Goal: Task Accomplishment & Management: Use online tool/utility

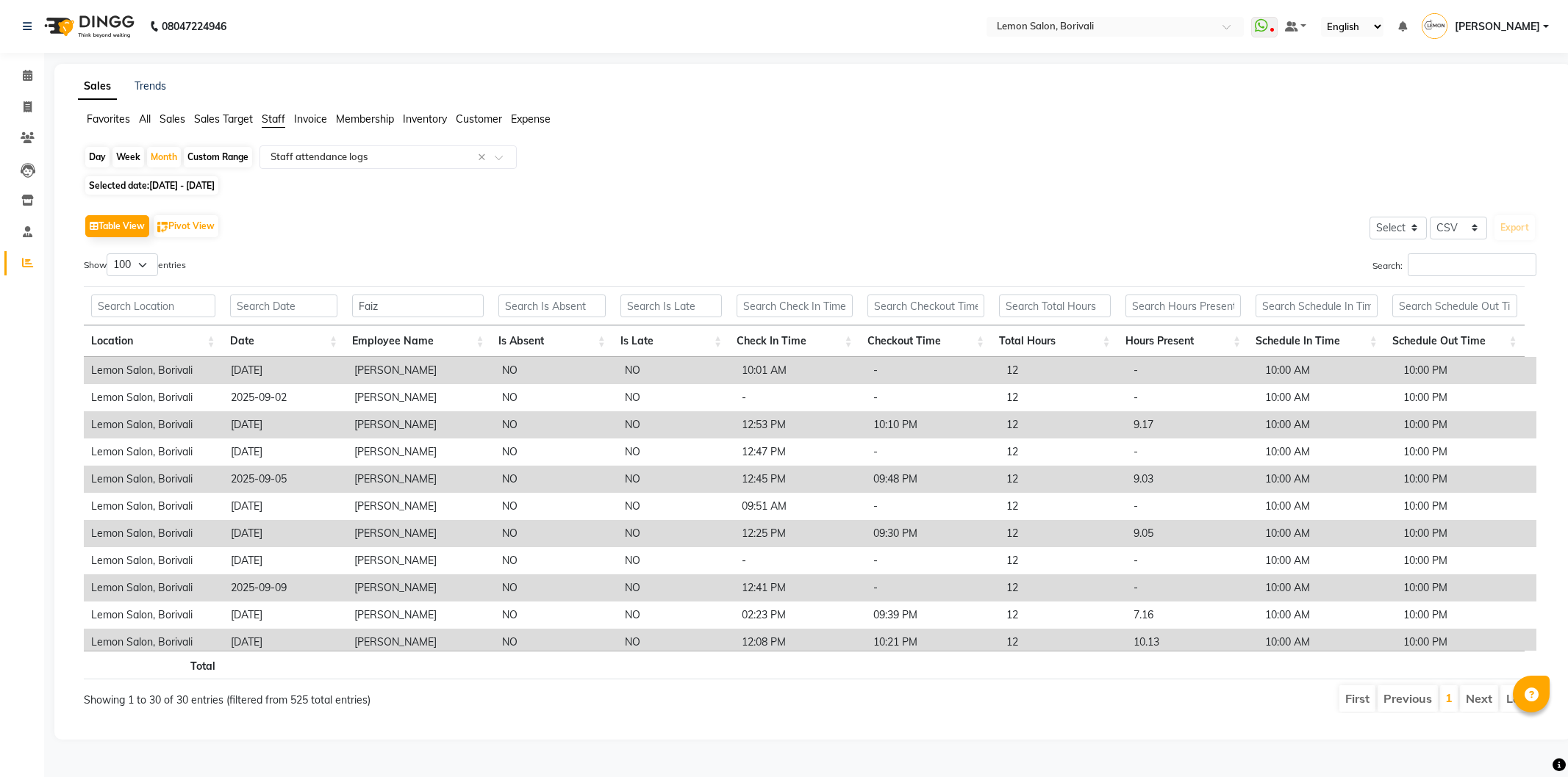
select select "csv"
select select "100"
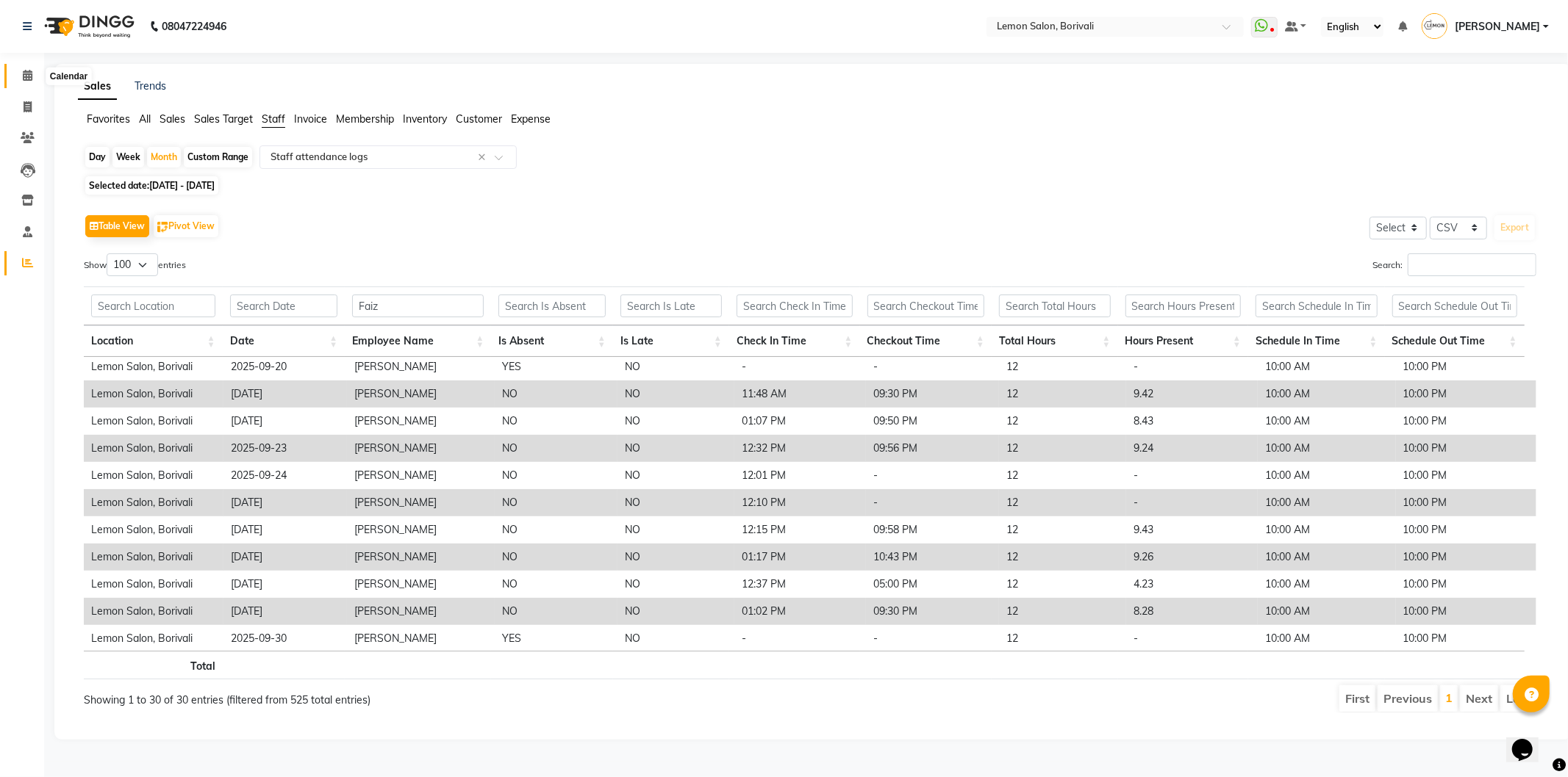
click at [32, 83] on span at bounding box center [27, 76] width 25 height 17
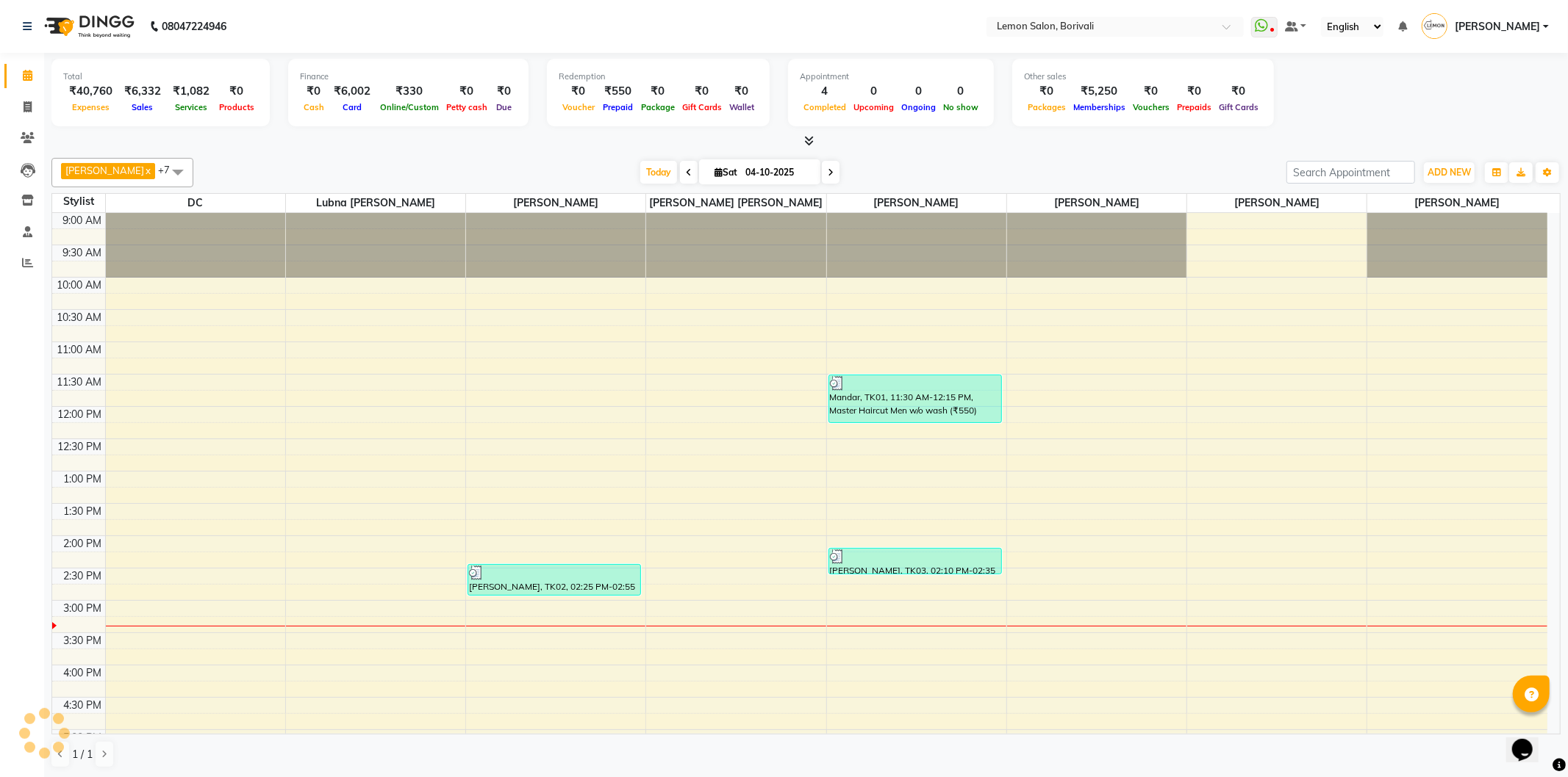
scroll to position [245, 0]
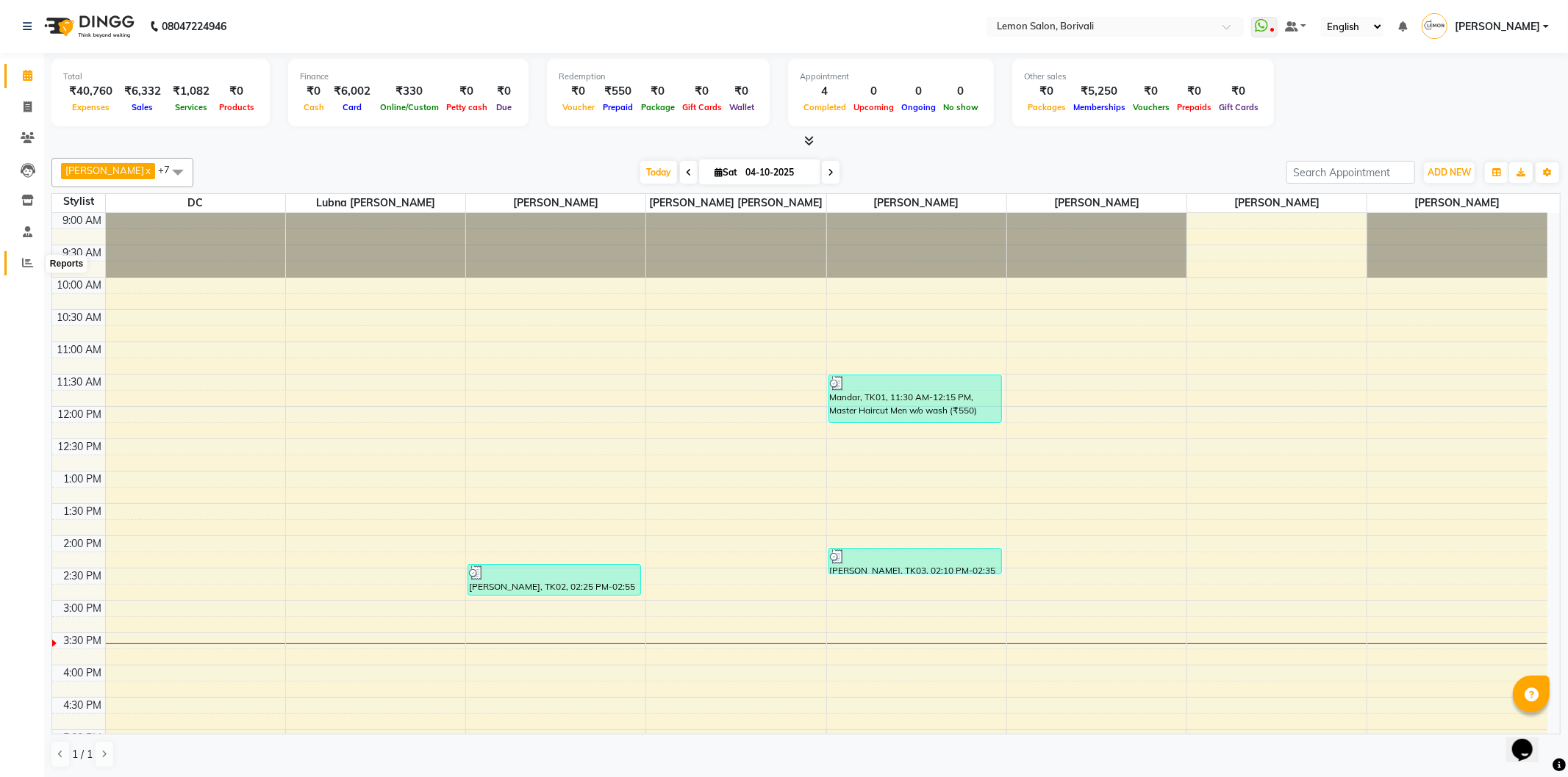
click at [19, 259] on span at bounding box center [27, 263] width 25 height 17
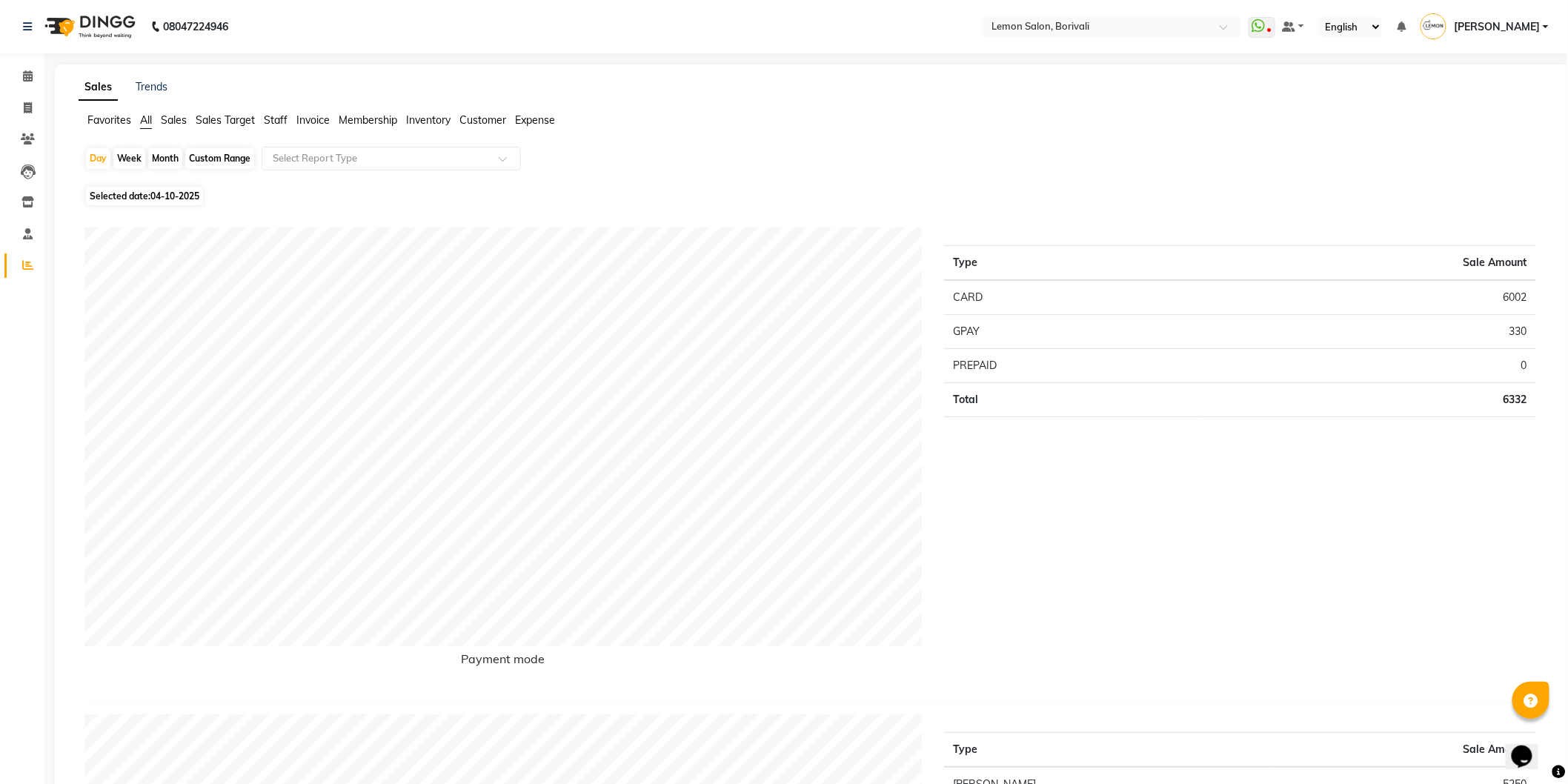
click at [272, 120] on span "Staff" at bounding box center [275, 120] width 24 height 13
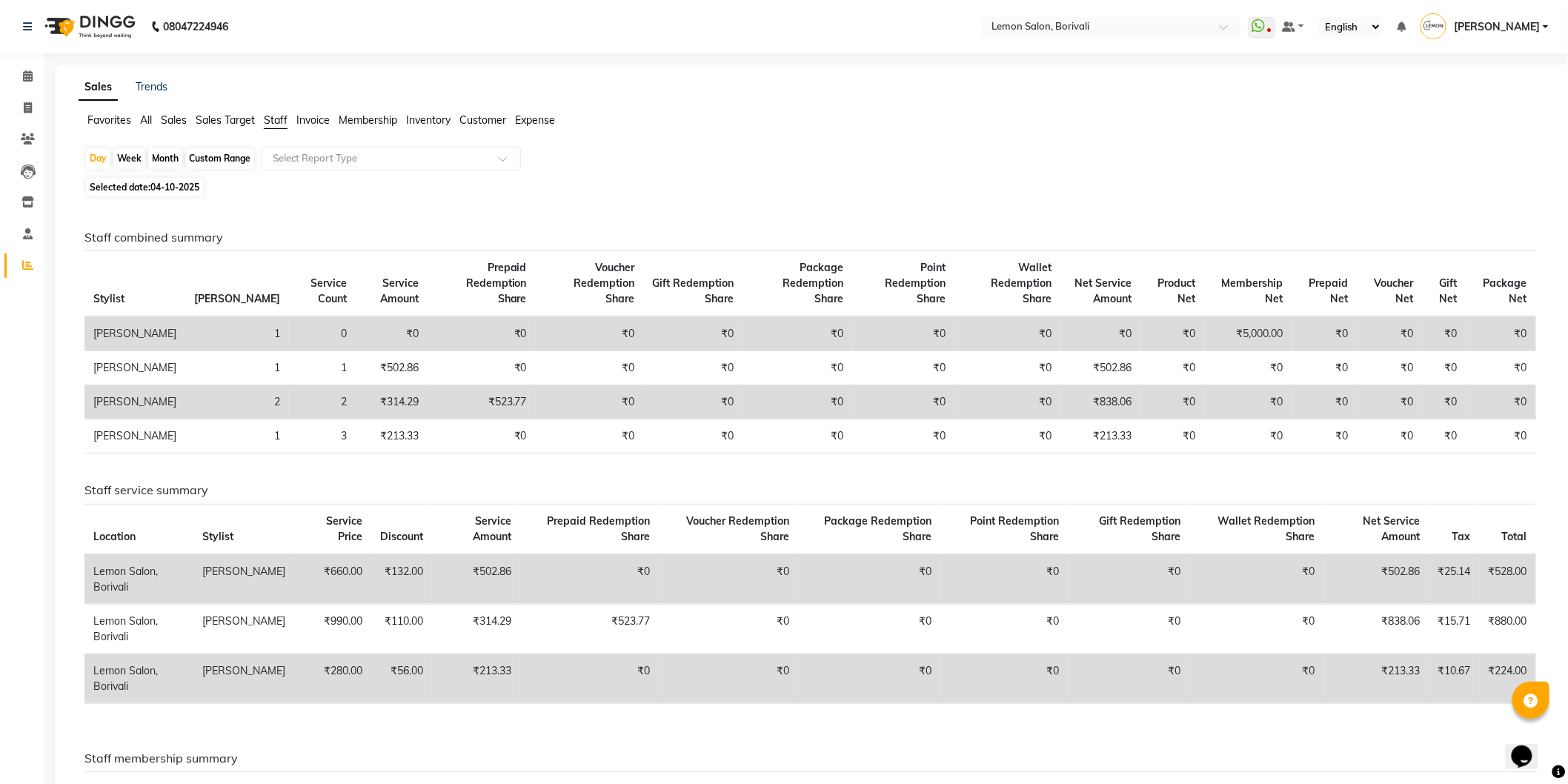
click at [164, 156] on div "Month" at bounding box center [165, 158] width 34 height 21
select select "10"
select select "2025"
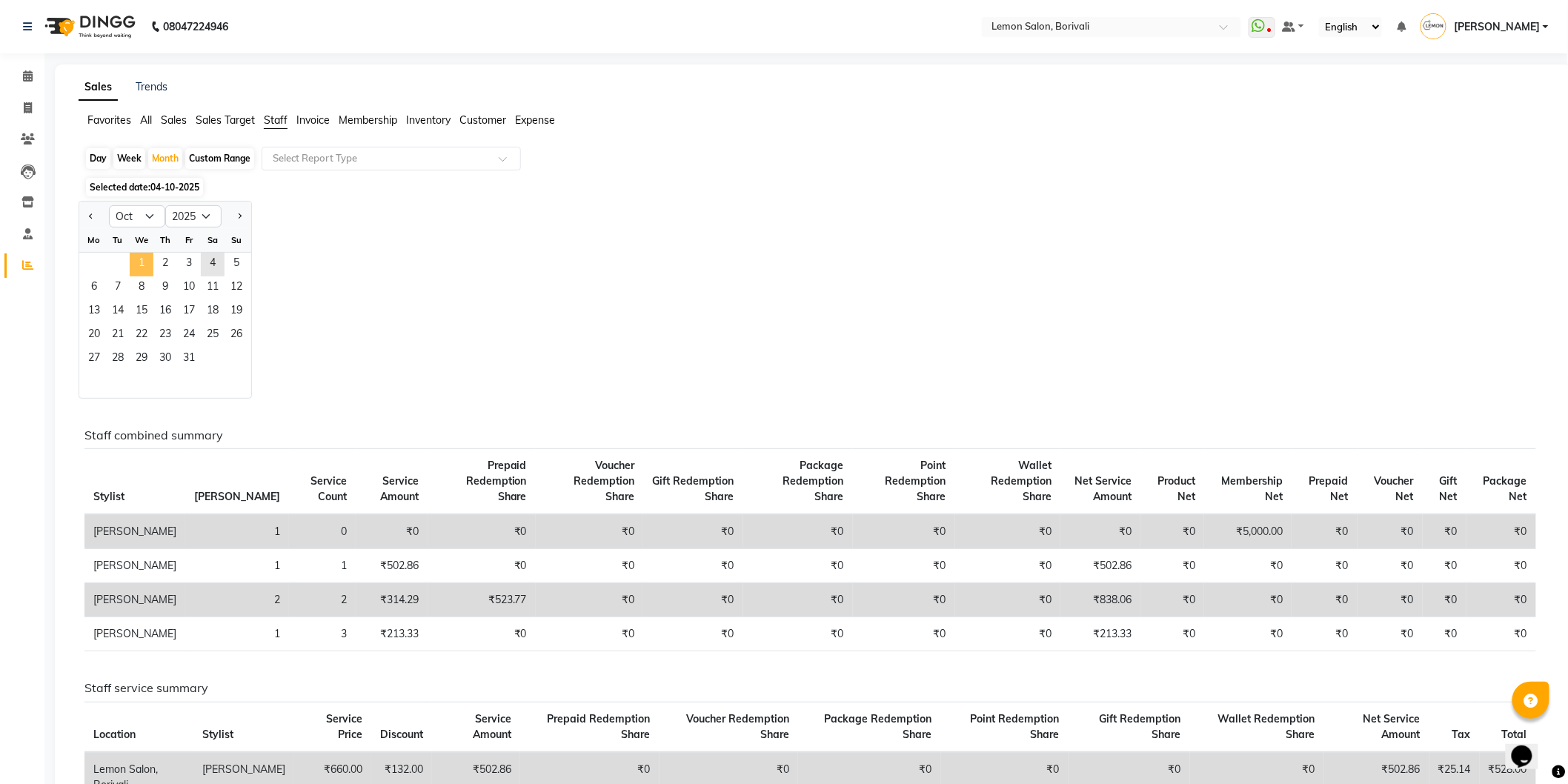
click at [142, 267] on span "1" at bounding box center [141, 265] width 24 height 24
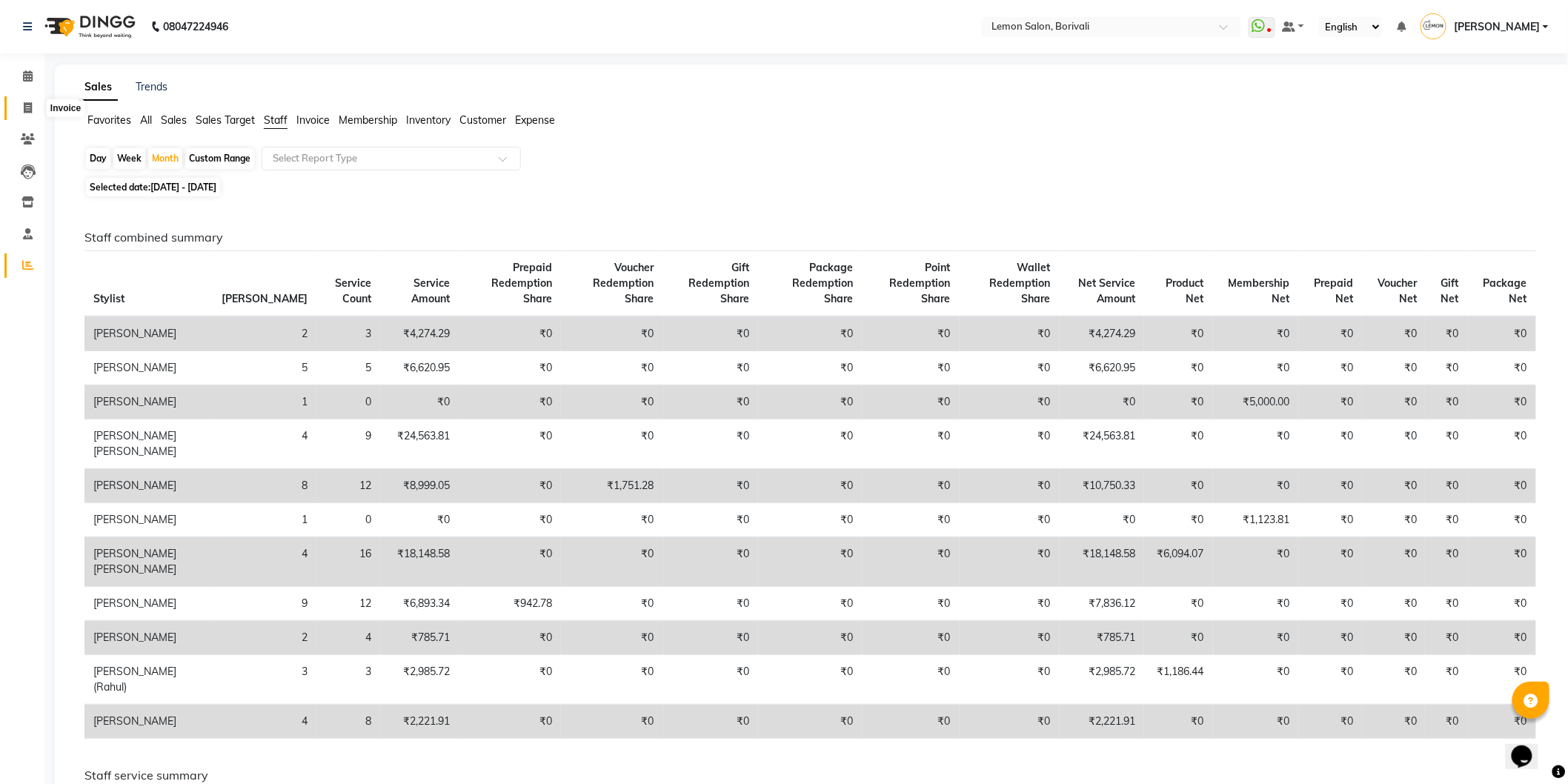
click at [30, 106] on icon at bounding box center [28, 108] width 9 height 11
select select "567"
select select "service"
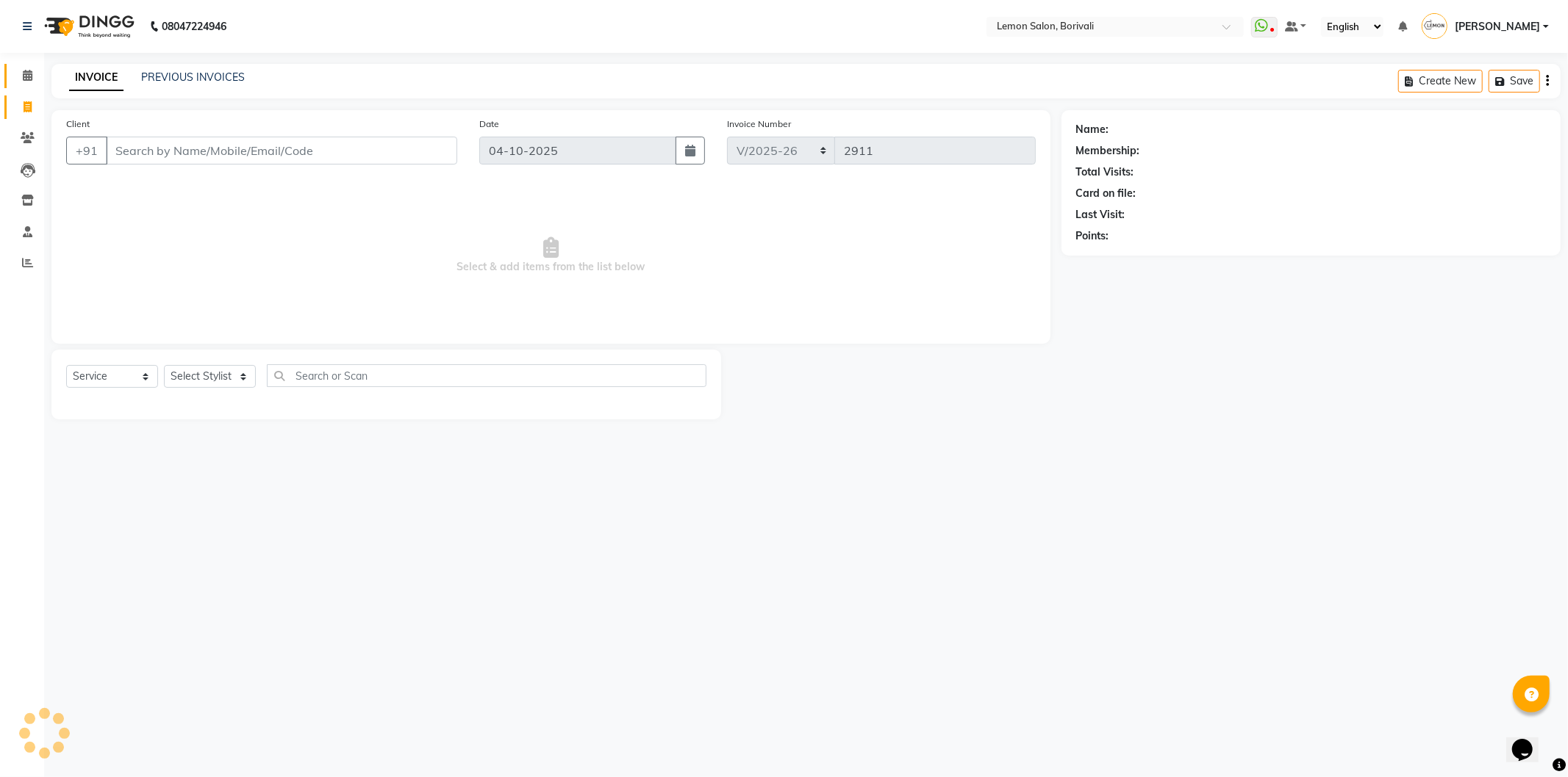
drag, startPoint x: 20, startPoint y: 61, endPoint x: 22, endPoint y: 68, distance: 7.3
click at [21, 65] on li "Calendar" at bounding box center [22, 75] width 44 height 32
click at [23, 68] on span at bounding box center [27, 76] width 25 height 17
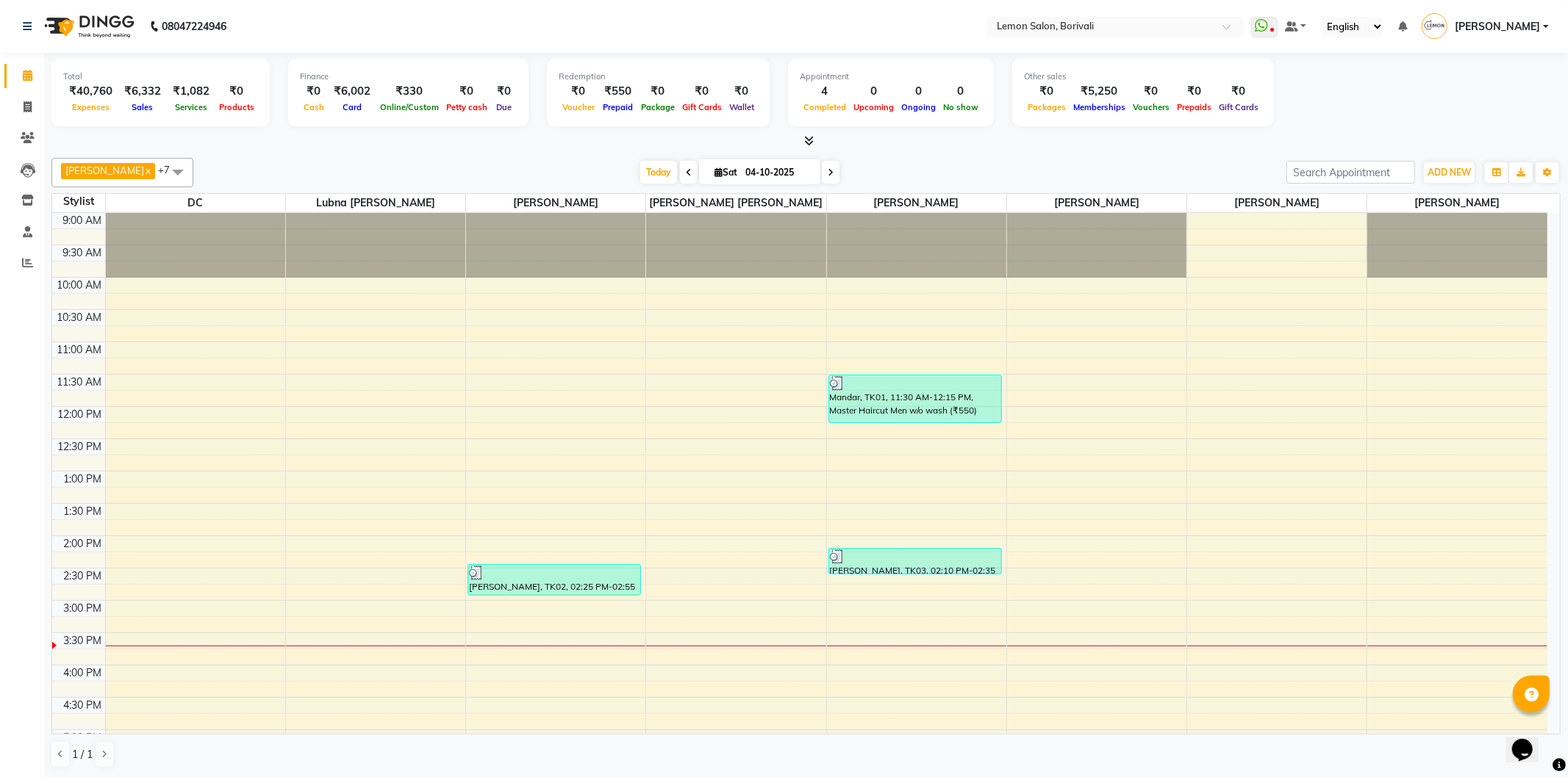
click at [1414, 87] on div "Total ₹40,760 Expenses ₹6,332 Sales ₹1,082 Services ₹0 Products Finance ₹0 Cash…" at bounding box center [806, 95] width 1509 height 72
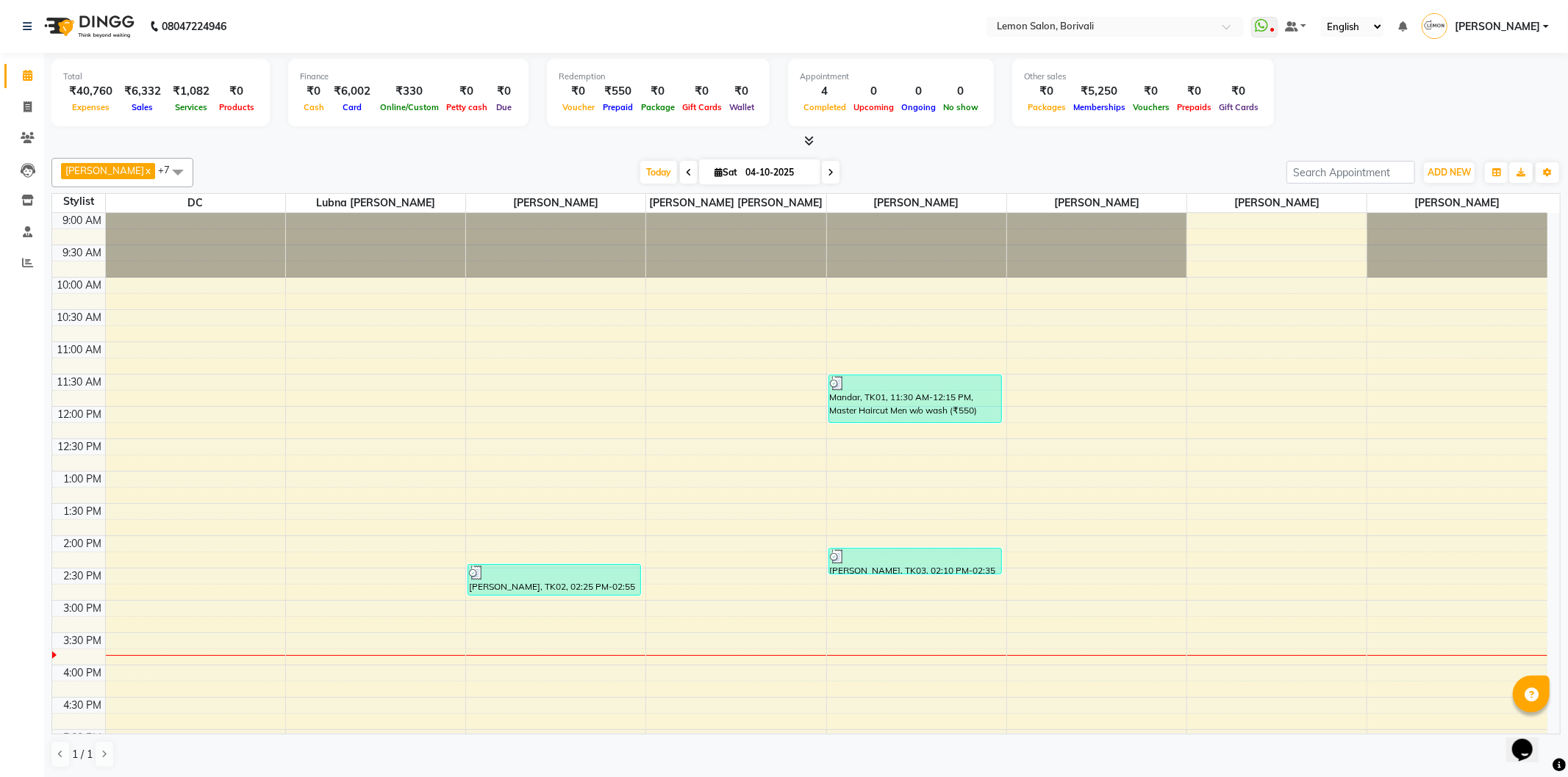
drag, startPoint x: 1297, startPoint y: 32, endPoint x: 354, endPoint y: 17, distance: 943.1
click at [354, 17] on nav "08047224946 Select Location × Lemon Salon, Borivali WhatsApp Status ✕ Status: D…" at bounding box center [784, 26] width 1568 height 53
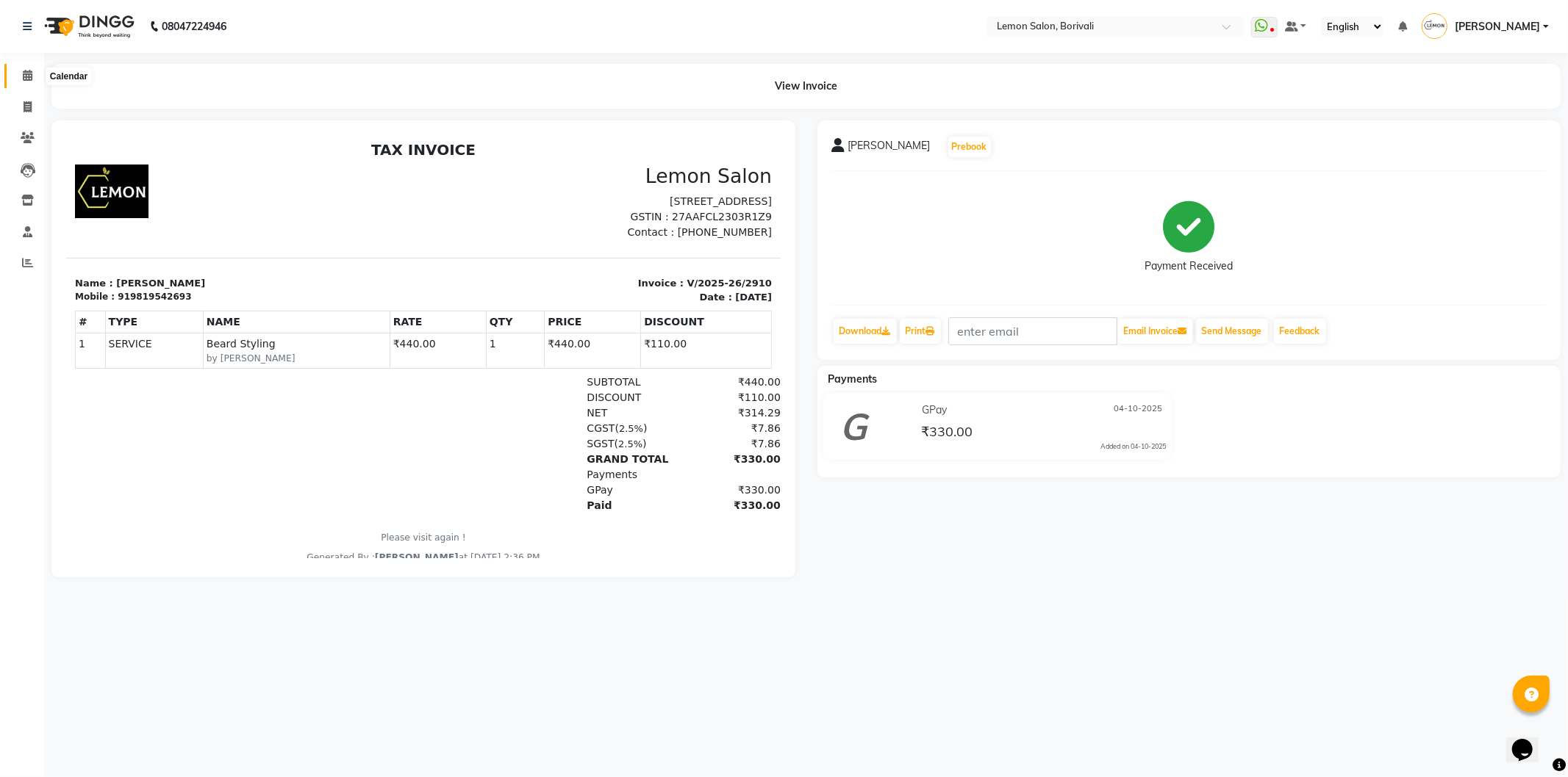
click at [25, 75] on icon at bounding box center [28, 75] width 9 height 11
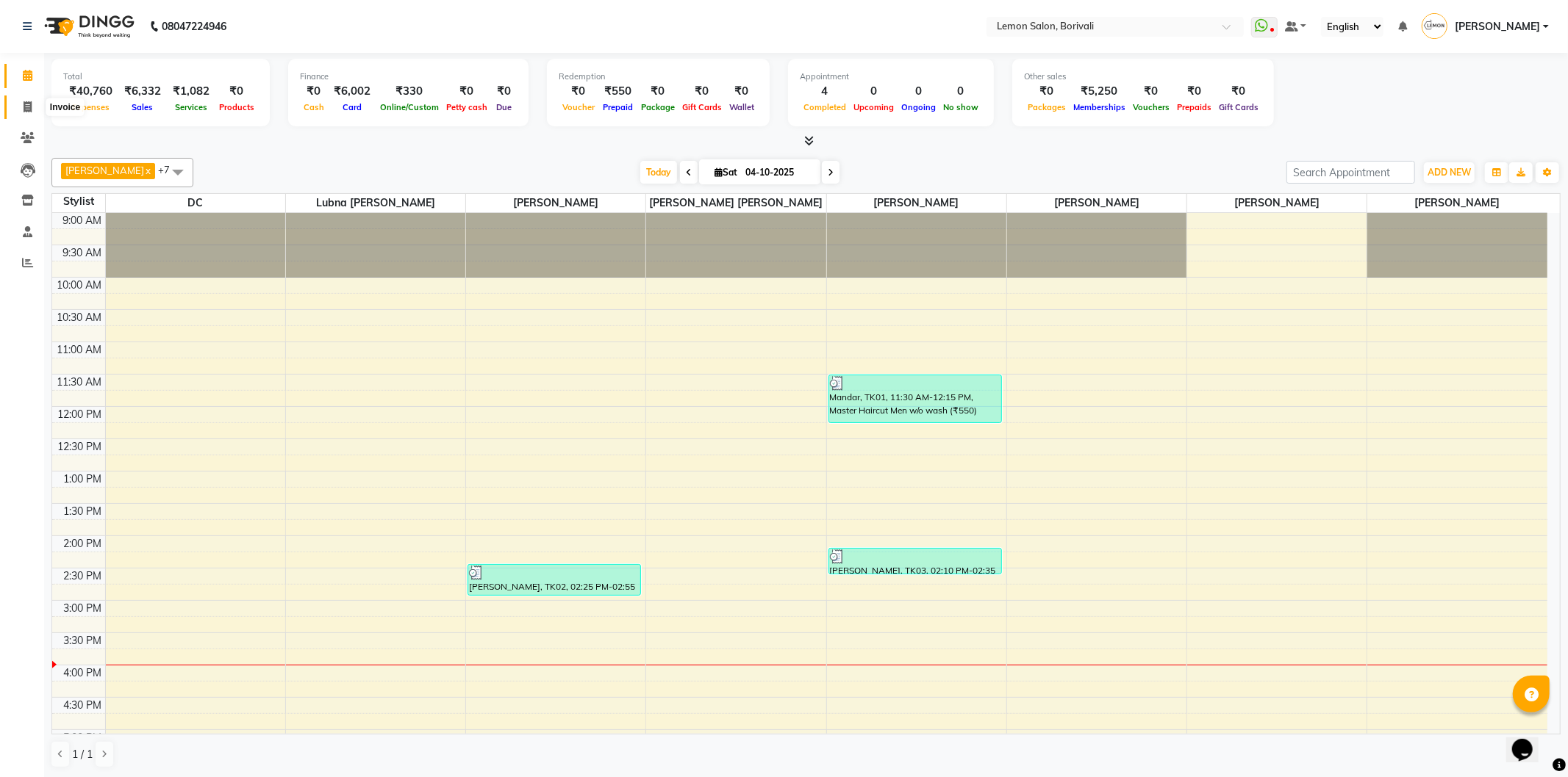
click at [26, 113] on span at bounding box center [27, 108] width 25 height 17
select select "567"
select select "service"
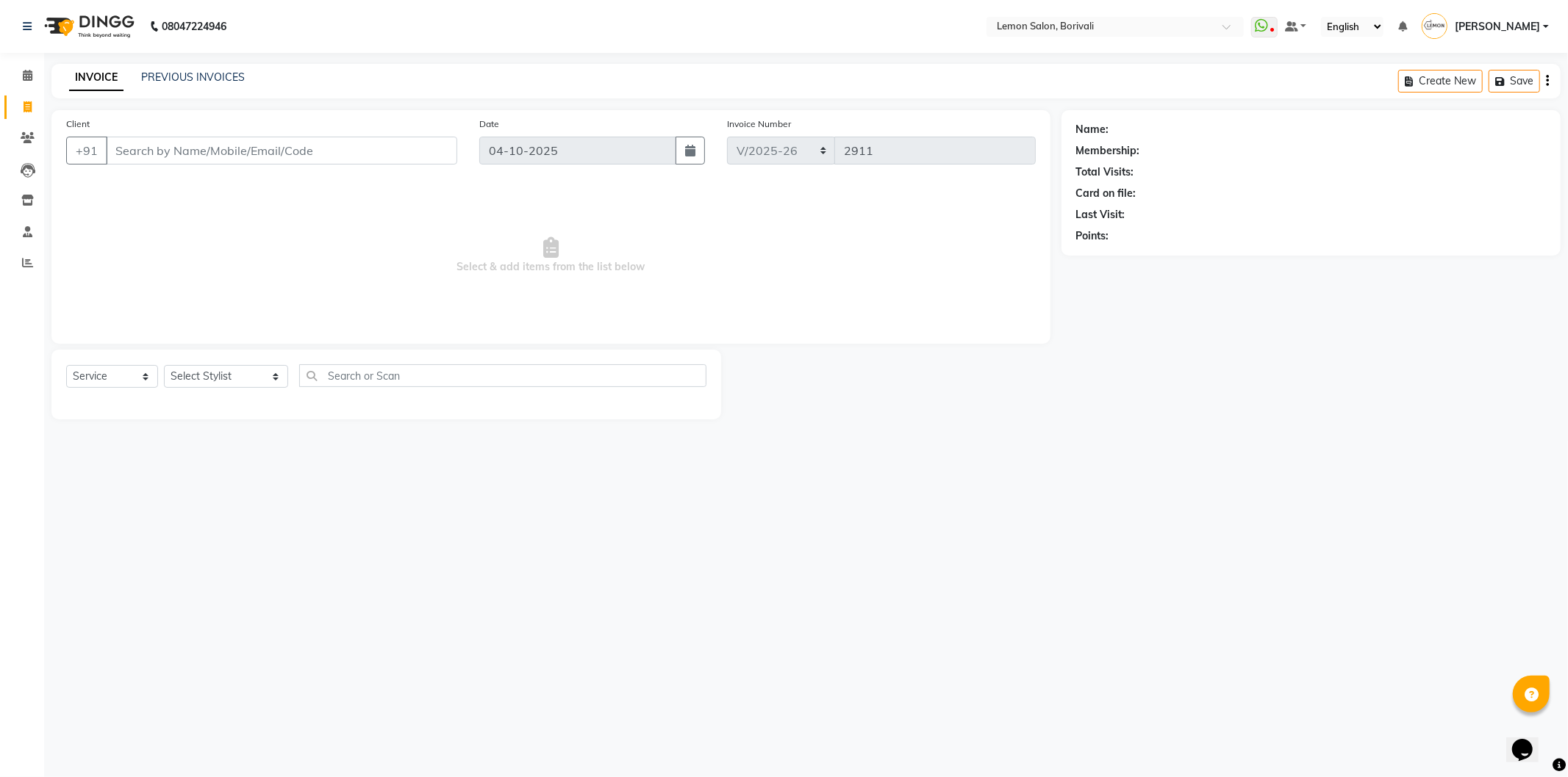
click at [194, 86] on div "INVOICE PREVIOUS INVOICES" at bounding box center [157, 78] width 211 height 17
click at [212, 78] on link "PREVIOUS INVOICES" at bounding box center [192, 77] width 104 height 13
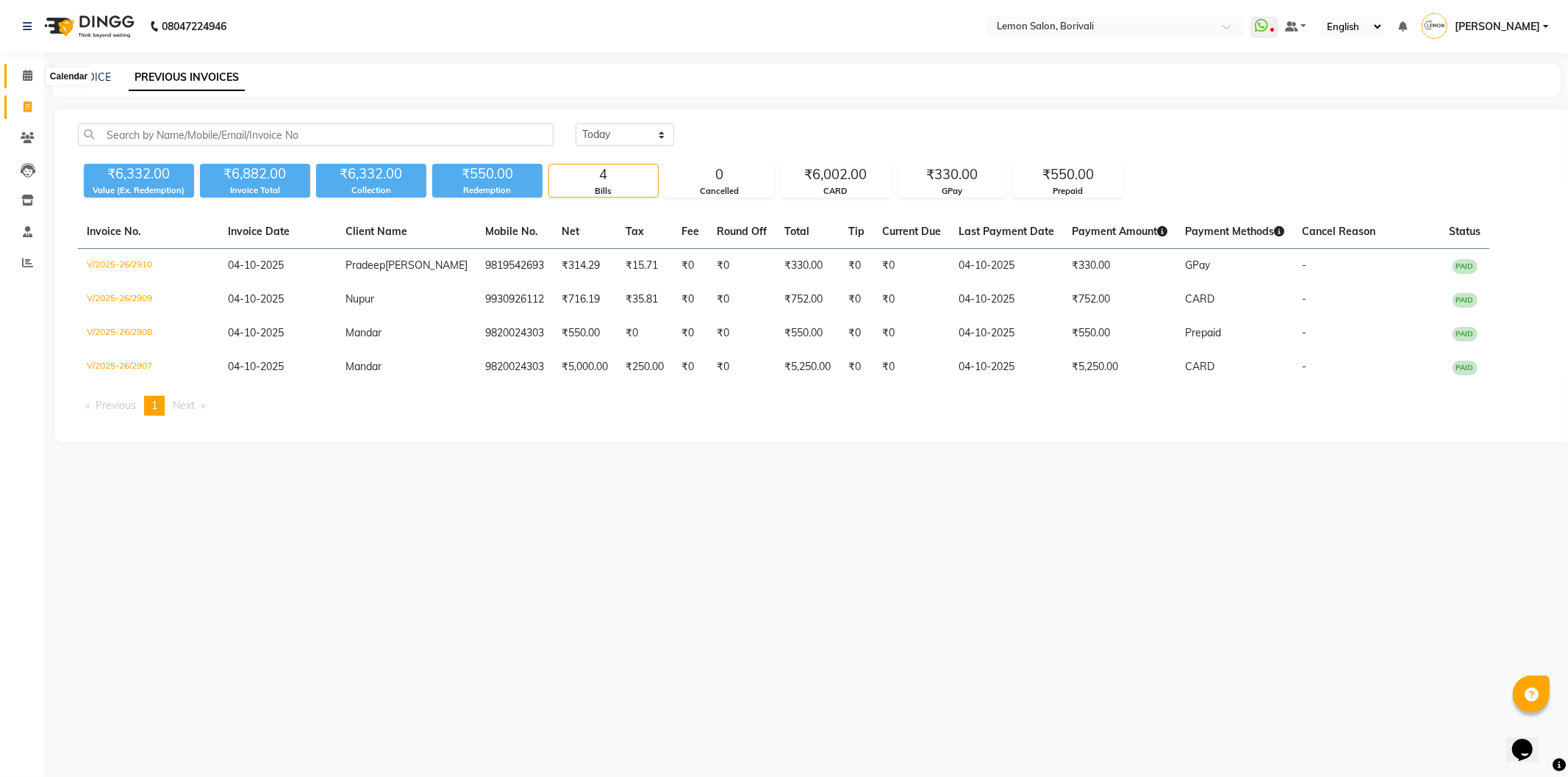
click at [25, 77] on icon at bounding box center [28, 75] width 9 height 11
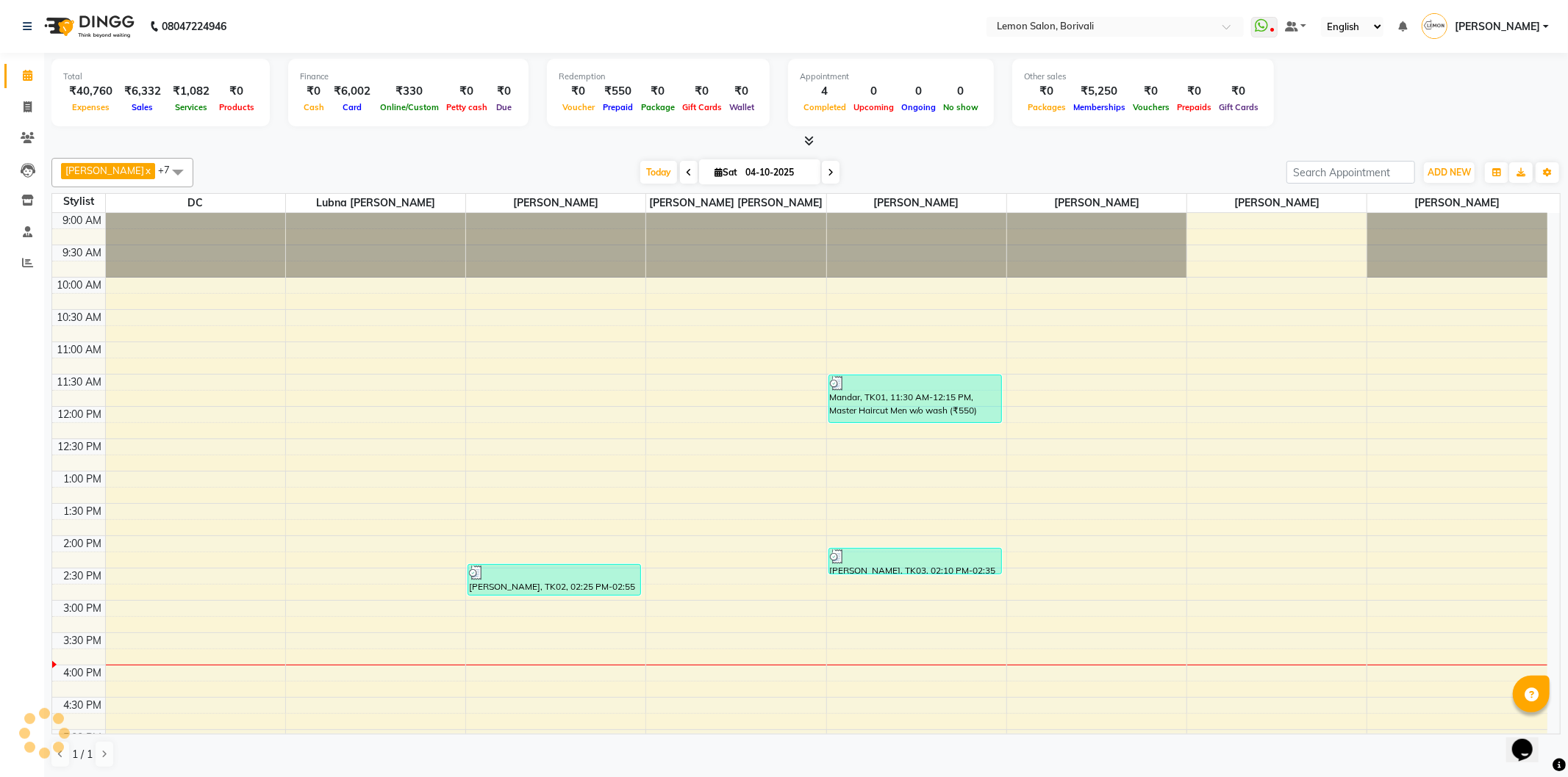
scroll to position [360, 0]
